Goal: Consume media (video, audio): Consume media (video, audio)

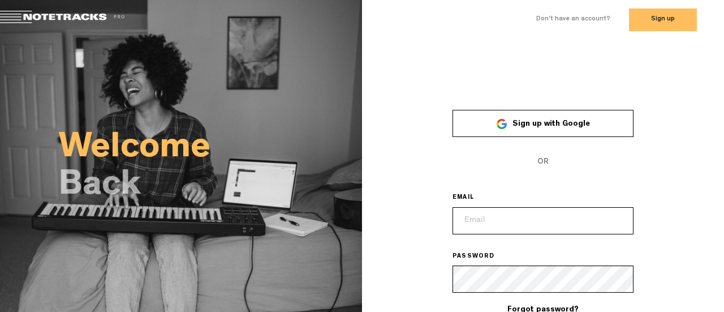
click at [492, 221] on input "email" at bounding box center [542, 220] width 181 height 27
drag, startPoint x: 492, startPoint y: 221, endPoint x: 472, endPoint y: 219, distance: 20.5
click at [472, 219] on input "email" at bounding box center [542, 220] width 181 height 27
paste input "[EMAIL_ADDRESS][DOMAIN_NAME]"
type input "[EMAIL_ADDRESS][DOMAIN_NAME]"
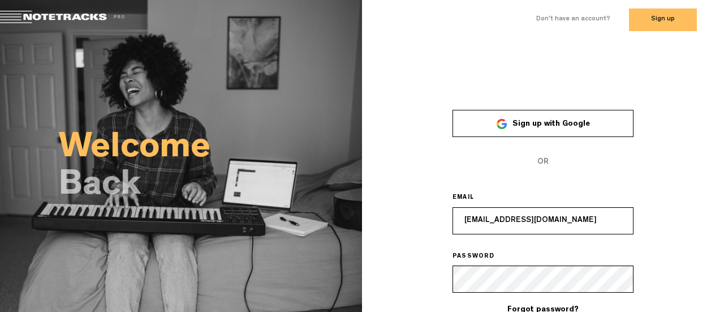
click at [710, 154] on div "× Sign up with Google OR EMAIL licencje@audiotekagroup.com PASSWORD Forgot pass…" at bounding box center [543, 224] width 362 height 261
click at [651, 21] on button "Sign up" at bounding box center [663, 19] width 68 height 23
click at [484, 219] on input "email" at bounding box center [542, 220] width 181 height 27
paste input "[EMAIL_ADDRESS][DOMAIN_NAME]"
type input "[EMAIL_ADDRESS][DOMAIN_NAME]"
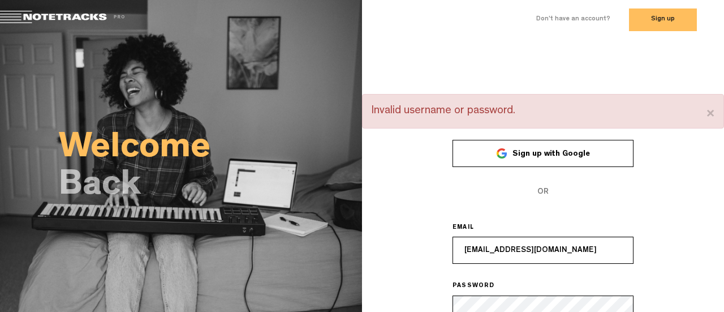
click at [433, 298] on div "× Invalid username or password. Sign up with Google OR EMAIL [EMAIL_ADDRESS][DO…" at bounding box center [543, 239] width 362 height 291
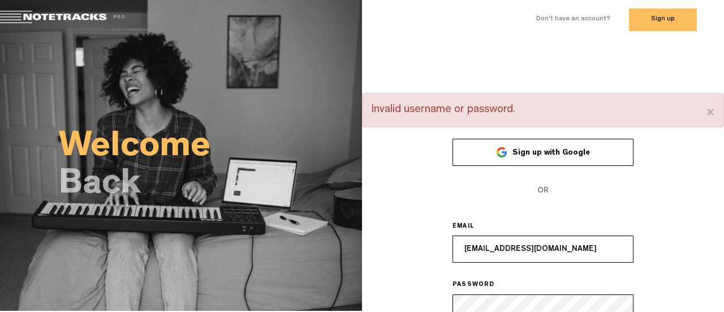
click at [408, 304] on div "× Invalid username or password. Sign up with Google OR EMAIL [EMAIL_ADDRESS][DO…" at bounding box center [543, 238] width 362 height 291
click at [709, 112] on button "×" at bounding box center [710, 113] width 9 height 23
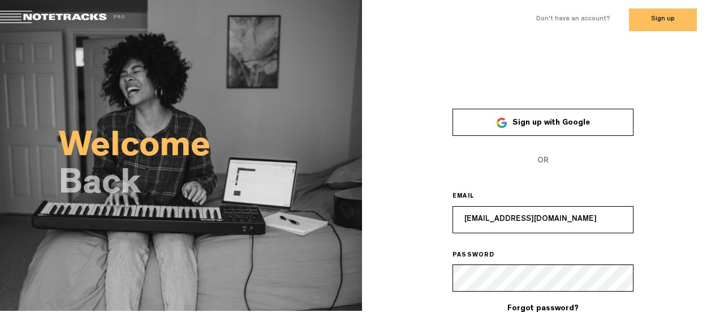
click at [676, 172] on div "× Sign up with Google OR EMAIL licencje@audiotekagroup.com PASSWORD Forgot pass…" at bounding box center [543, 223] width 362 height 261
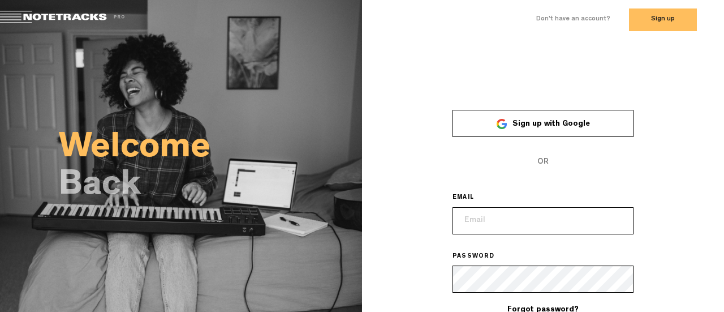
click at [527, 219] on input "email" at bounding box center [542, 220] width 181 height 27
type input "[EMAIL_ADDRESS][DOMAIN_NAME]"
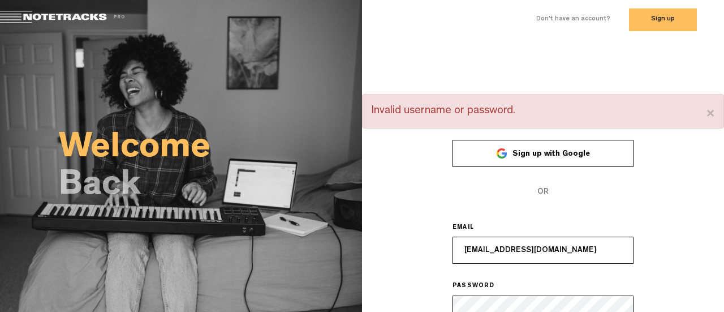
click at [425, 304] on div "× Invalid username or password. Sign up with Google OR EMAIL licencje@audioteka…" at bounding box center [543, 239] width 362 height 291
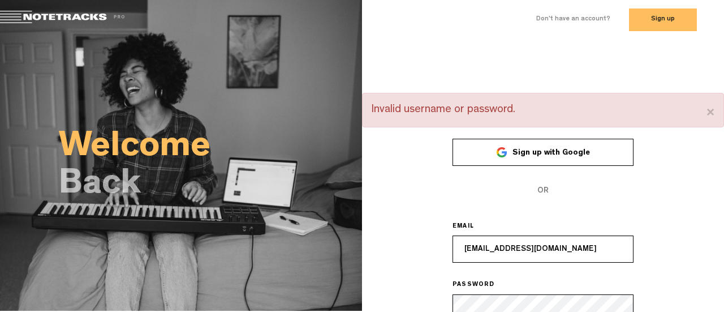
click at [451, 306] on div "× Invalid username or password. Sign up with Google OR EMAIL licencje@audioteka…" at bounding box center [543, 238] width 362 height 291
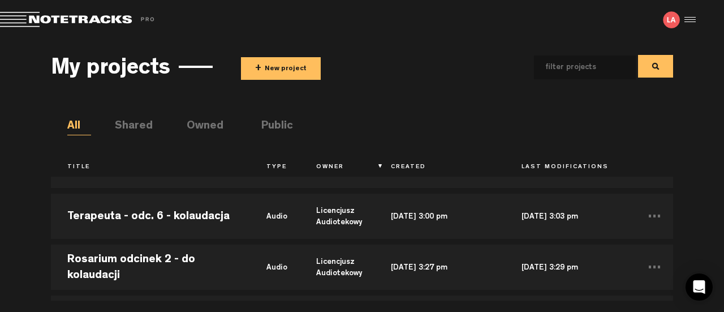
scroll to position [509, 0]
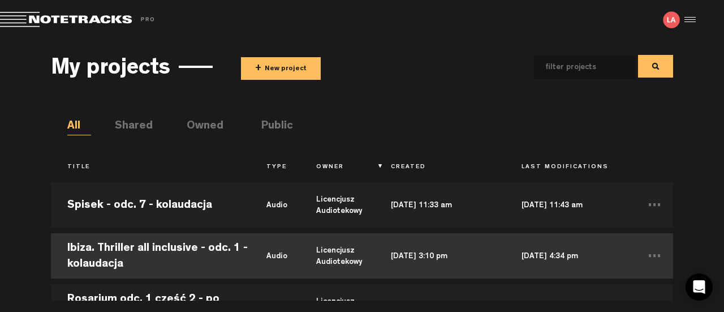
click at [223, 253] on td "Ibiza. Thriller all inclusive - odc. 1 - kolaudacja" at bounding box center [150, 255] width 199 height 51
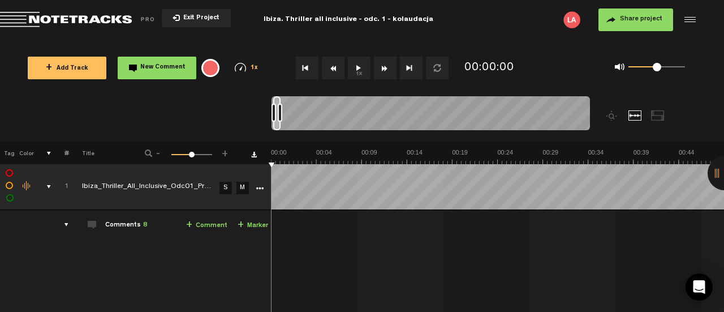
click at [136, 186] on div "Click to edit the title" at bounding box center [155, 186] width 147 height 11
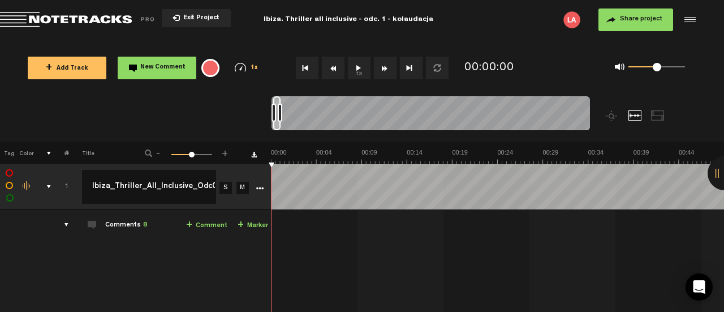
scroll to position [0, 31]
click at [136, 186] on input "Ibiza_Thriller_All_Inclusive_Odc01_Prev_V3" at bounding box center [149, 187] width 134 height 34
click at [242, 201] on td "M" at bounding box center [241, 187] width 17 height 46
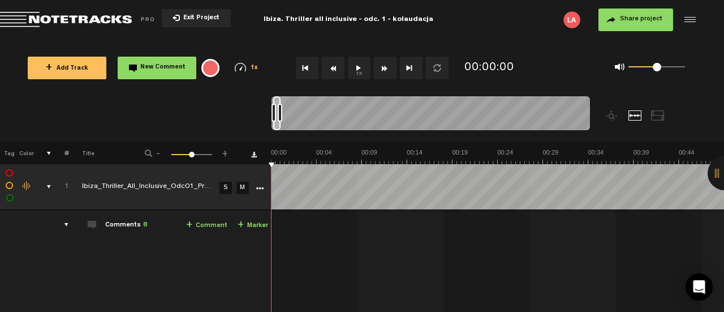
click at [361, 69] on button "1x" at bounding box center [359, 68] width 23 height 23
click at [358, 67] on button "1x" at bounding box center [359, 68] width 23 height 23
click at [352, 67] on button "1x" at bounding box center [359, 68] width 23 height 23
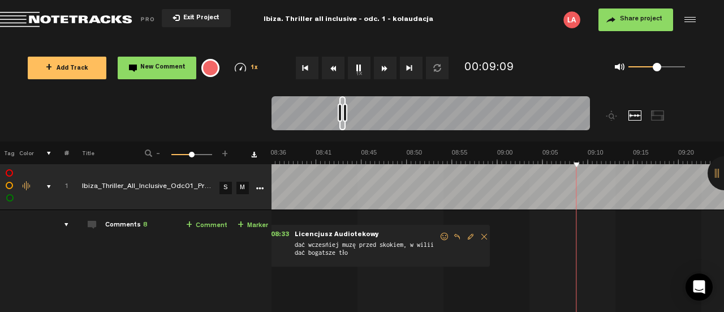
scroll to position [0, 4710]
click at [356, 67] on button "1x" at bounding box center [359, 68] width 23 height 23
click at [357, 69] on button "1x" at bounding box center [359, 68] width 23 height 23
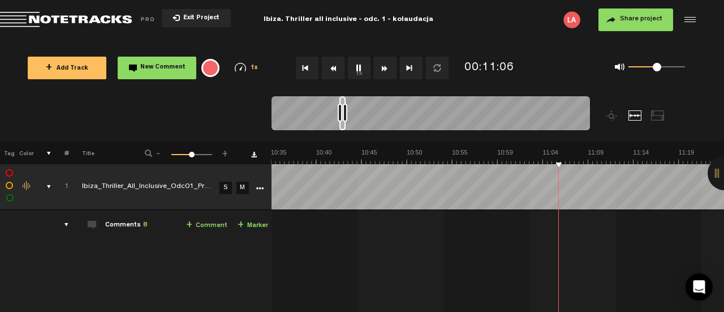
scroll to position [0, 5797]
click at [359, 64] on button "1x" at bounding box center [359, 68] width 23 height 23
click at [360, 64] on button "1x" at bounding box center [359, 68] width 23 height 23
click at [361, 66] on button "1x" at bounding box center [359, 68] width 23 height 23
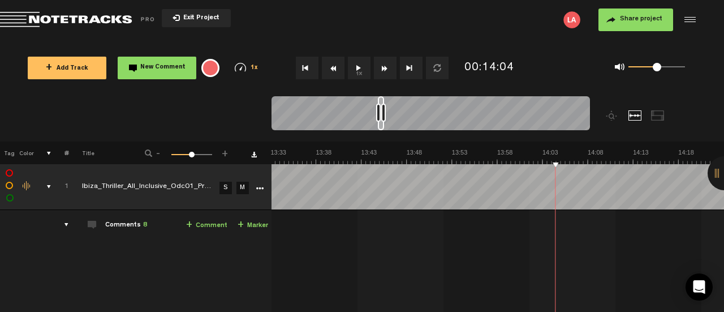
click at [686, 18] on div at bounding box center [688, 19] width 17 height 17
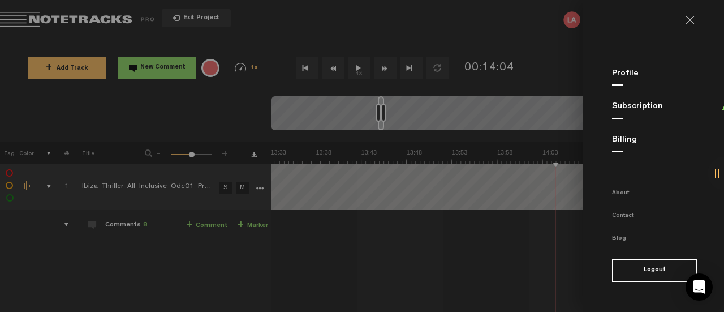
click at [685, 20] on link at bounding box center [694, 20] width 18 height 9
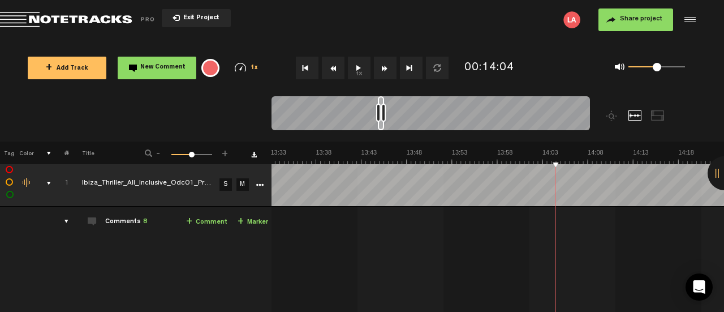
scroll to position [0, 0]
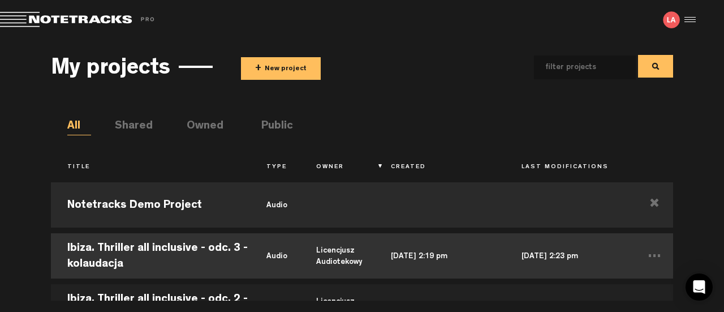
scroll to position [113, 0]
